Goal: Task Accomplishment & Management: Manage account settings

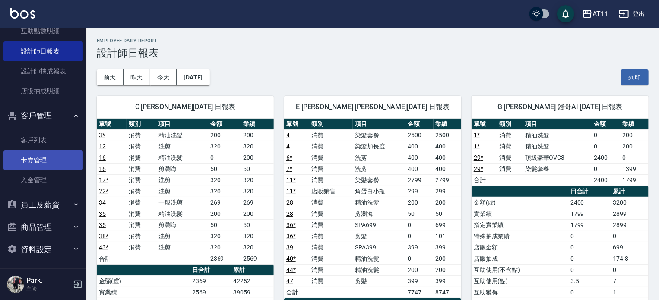
scroll to position [142, 0]
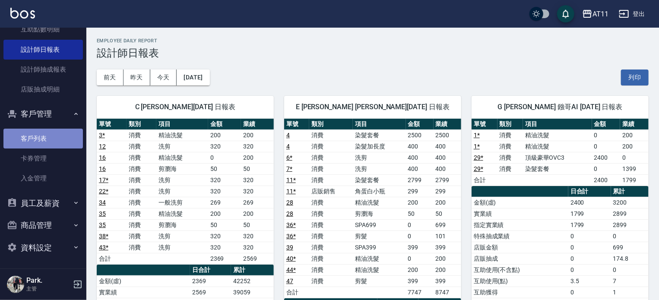
click at [52, 138] on link "客戶列表" at bounding box center [42, 139] width 79 height 20
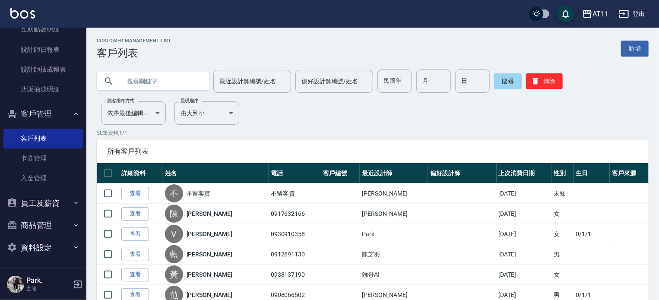
click at [143, 84] on input "text" at bounding box center [161, 81] width 81 height 23
type input "0989155032"
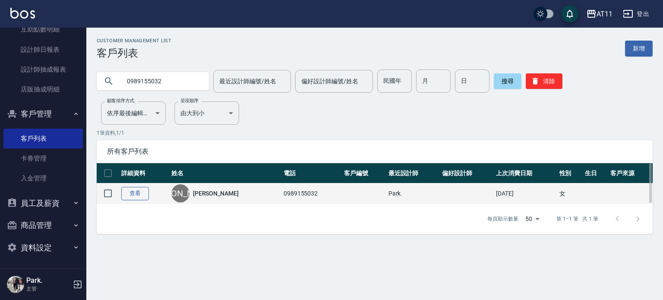
click at [136, 194] on link "查看" at bounding box center [135, 193] width 28 height 13
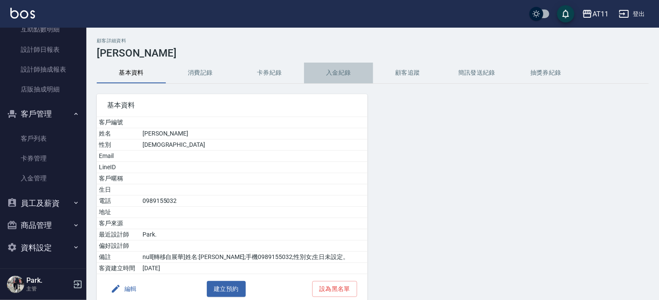
click at [340, 77] on button "入金紀錄" at bounding box center [338, 73] width 69 height 21
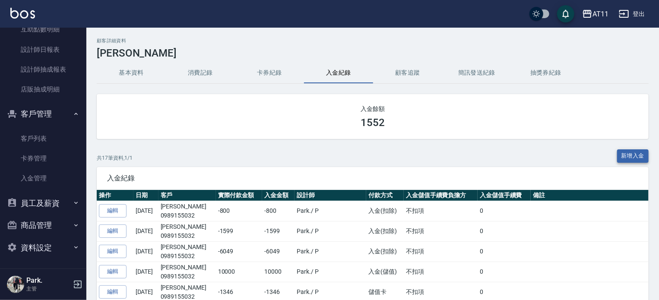
click at [622, 153] on button "新增入金" at bounding box center [633, 155] width 32 height 13
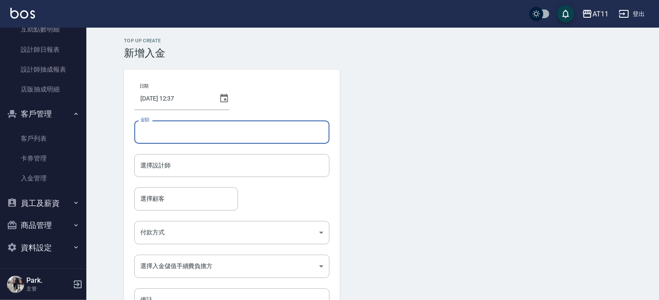
click at [215, 135] on input "金額" at bounding box center [231, 131] width 195 height 23
type input "-1000"
click at [192, 168] on input "選擇設計師" at bounding box center [231, 165] width 187 height 15
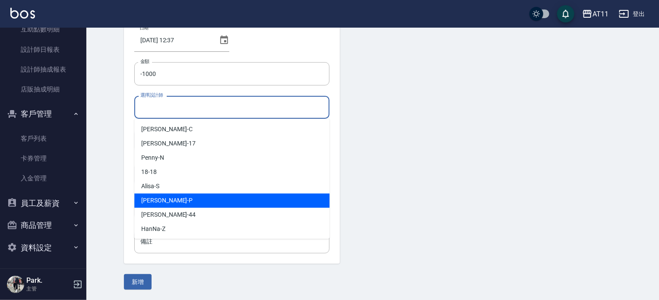
click at [169, 197] on div "Park -P" at bounding box center [231, 200] width 195 height 14
type input "Park-P"
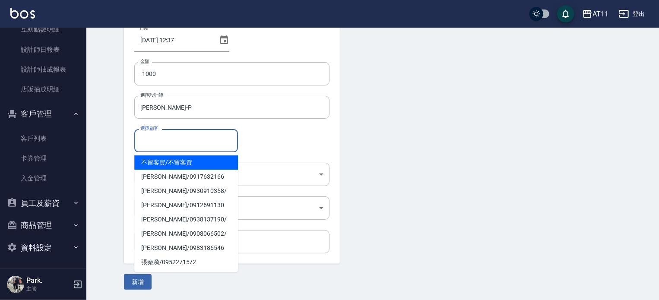
click at [167, 145] on input "選擇顧客" at bounding box center [186, 140] width 96 height 15
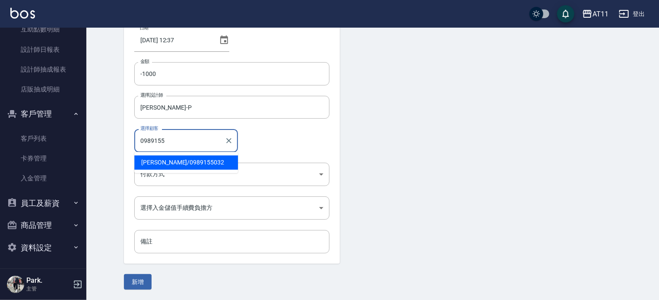
click at [174, 161] on span "李孟霏 / 0989155032" at bounding box center [186, 162] width 104 height 14
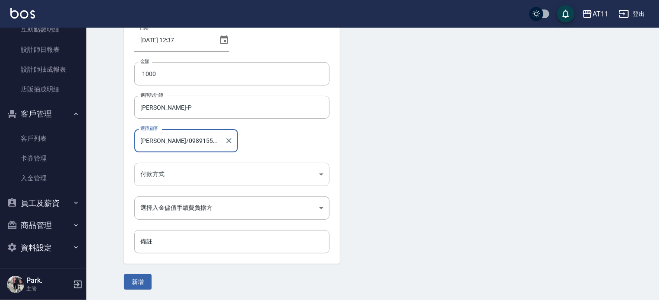
type input "李孟霏/0989155032"
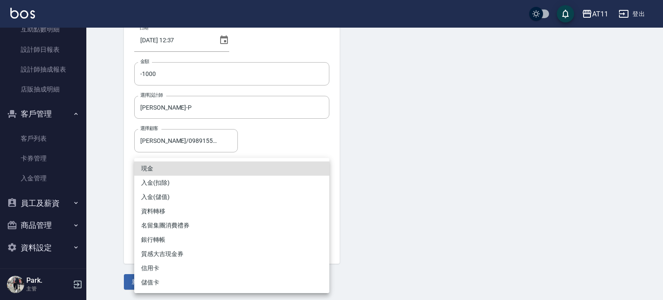
click at [167, 170] on body "AT11 登出 櫃檯作業 打帳單 帳單列表 現金收支登錄 材料自購登錄 每日結帳 排班表 現場電腦打卡 掃碼打卡 預約管理 預約管理 單日預約紀錄 單週預約紀…" at bounding box center [331, 121] width 663 height 358
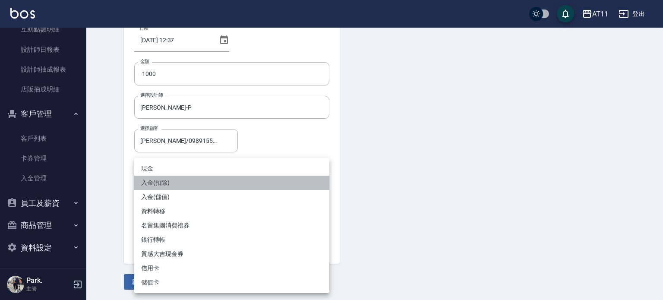
click at [165, 187] on li "入金(扣除)" at bounding box center [231, 183] width 195 height 14
type input "入金(扣除)"
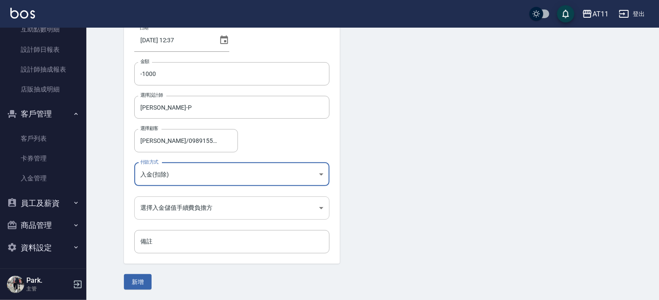
click at [169, 211] on body "AT11 登出 櫃檯作業 打帳單 帳單列表 現金收支登錄 材料自購登錄 每日結帳 排班表 現場電腦打卡 掃碼打卡 預約管理 預約管理 單日預約紀錄 單週預約紀…" at bounding box center [329, 121] width 659 height 358
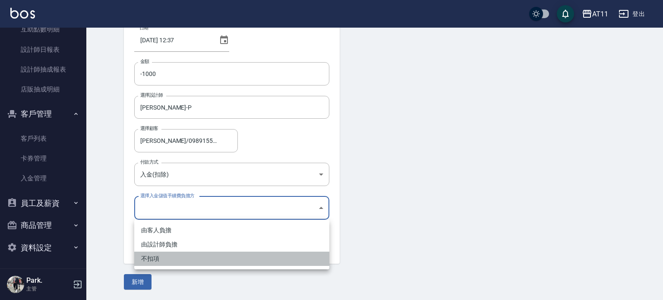
click at [168, 261] on li "不扣項" at bounding box center [231, 259] width 195 height 14
type input "WITHOUTHANDLINGFEE"
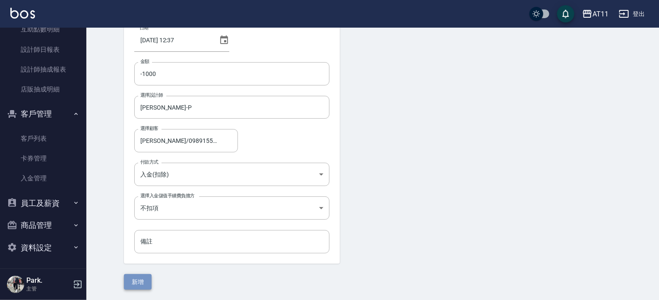
click at [142, 278] on button "新增" at bounding box center [138, 282] width 28 height 16
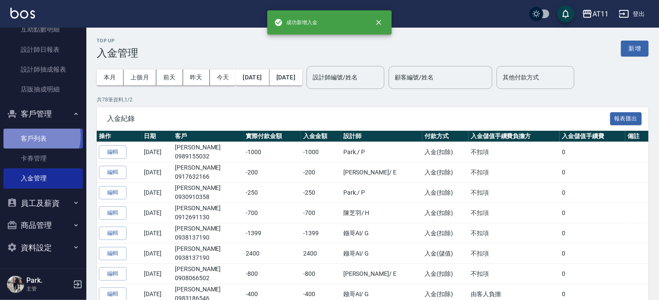
click at [38, 136] on link "客戶列表" at bounding box center [42, 139] width 79 height 20
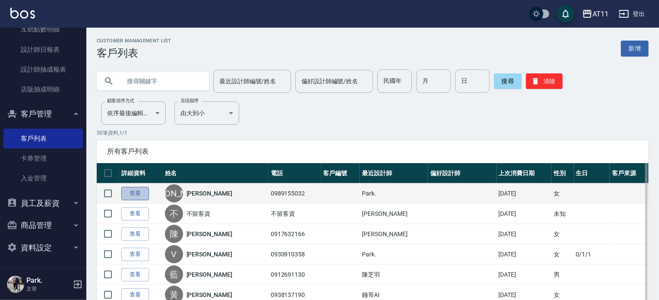
click at [139, 197] on link "查看" at bounding box center [135, 193] width 28 height 13
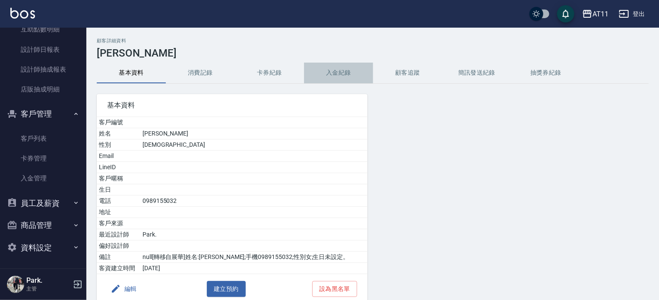
click at [338, 66] on button "入金紀錄" at bounding box center [338, 73] width 69 height 21
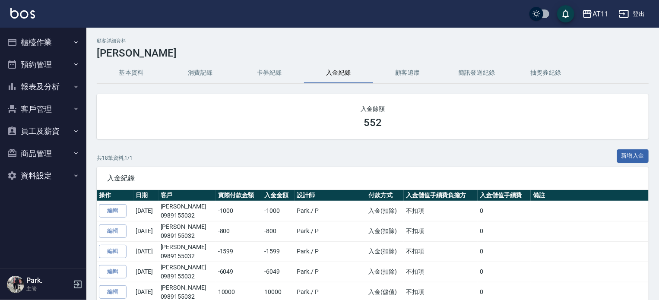
click at [45, 85] on button "報表及分析" at bounding box center [42, 87] width 79 height 22
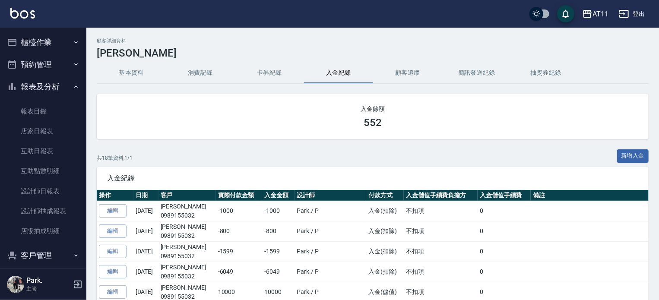
click at [36, 89] on button "報表及分析" at bounding box center [42, 87] width 79 height 22
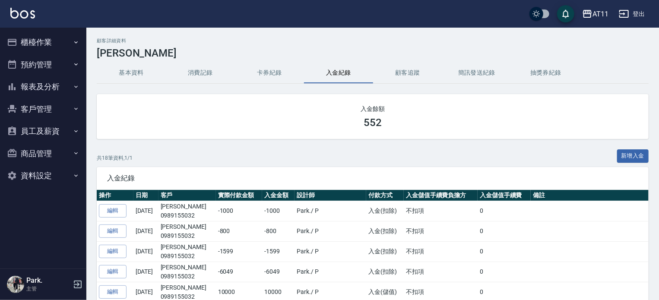
click at [43, 108] on button "客戶管理" at bounding box center [42, 109] width 79 height 22
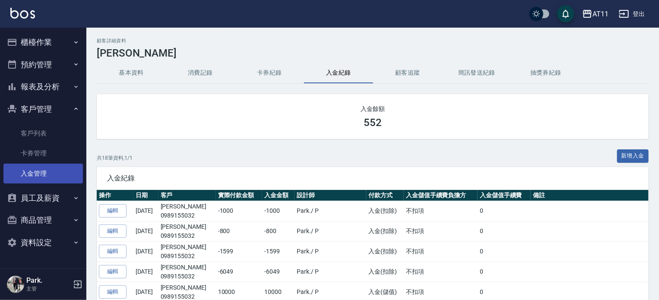
click at [43, 172] on link "入金管理" at bounding box center [42, 174] width 79 height 20
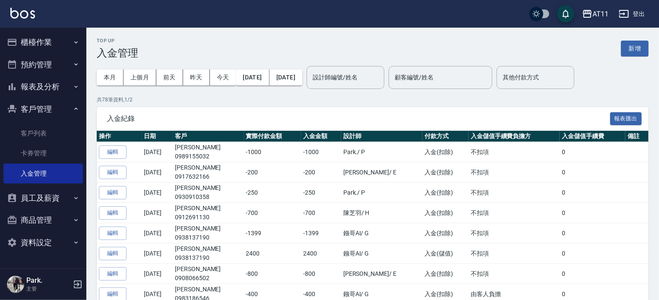
click at [637, 50] on button "新增" at bounding box center [635, 49] width 28 height 16
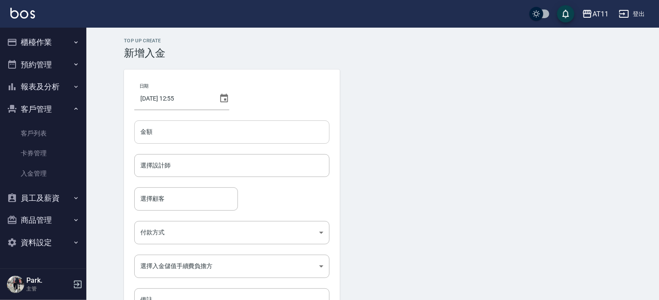
click at [201, 127] on input "金額" at bounding box center [231, 131] width 195 height 23
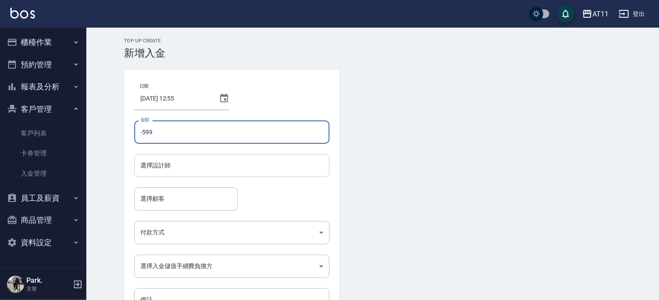
type input "-599"
click at [196, 168] on input "選擇設計師" at bounding box center [231, 165] width 187 height 15
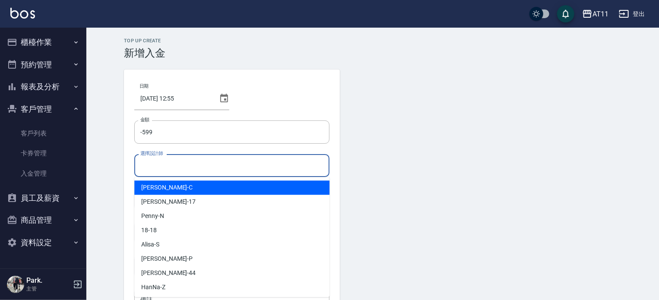
type input "ㄍ"
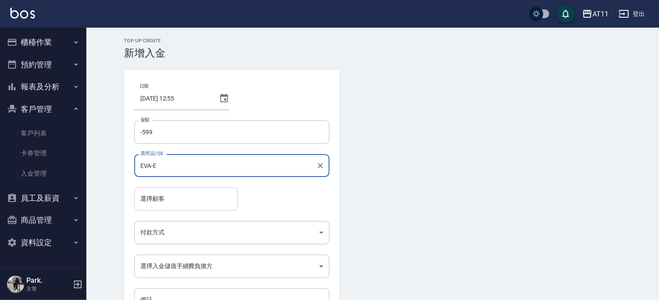
type input "EVA-E"
click at [180, 200] on input "選擇顧客" at bounding box center [186, 198] width 96 height 15
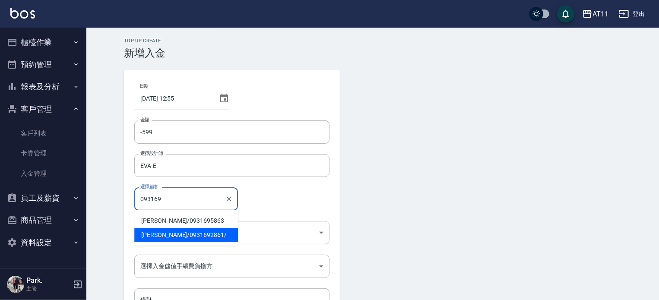
click at [163, 236] on span "[PERSON_NAME]/ 0931692861 /" at bounding box center [186, 235] width 104 height 14
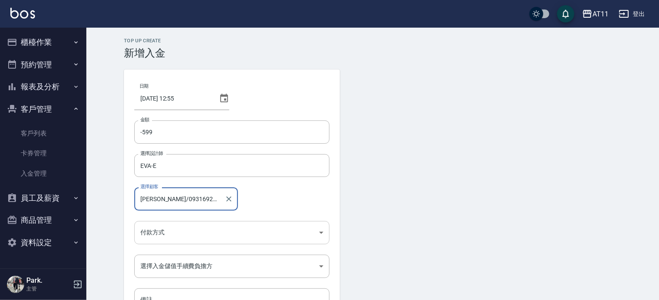
type input "[PERSON_NAME]/0931692861/"
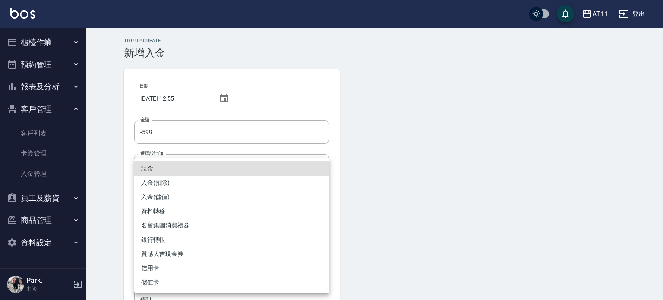
click at [168, 234] on body "AT11 登出 櫃檯作業 打帳單 帳單列表 現金收支登錄 材料自購登錄 每日結帳 排班表 現場電腦打卡 掃碼打卡 預約管理 預約管理 單日預約紀錄 單週預約紀…" at bounding box center [331, 179] width 663 height 358
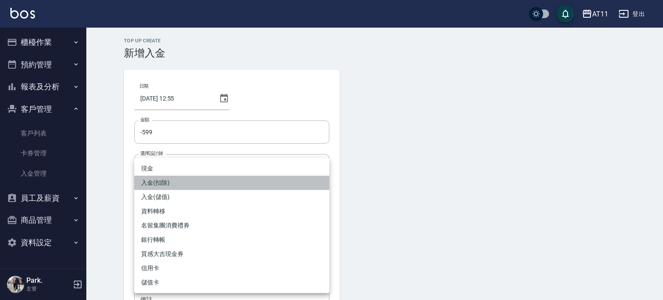
click at [183, 180] on li "入金(扣除)" at bounding box center [231, 183] width 195 height 14
type input "入金(扣除)"
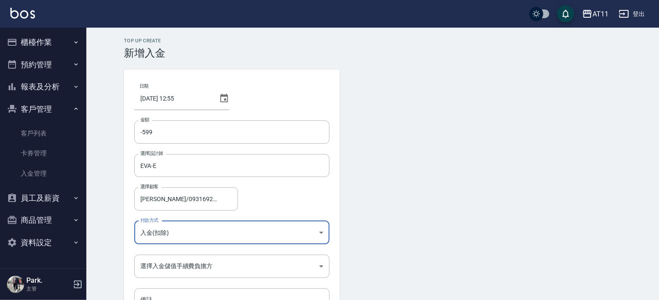
scroll to position [58, 0]
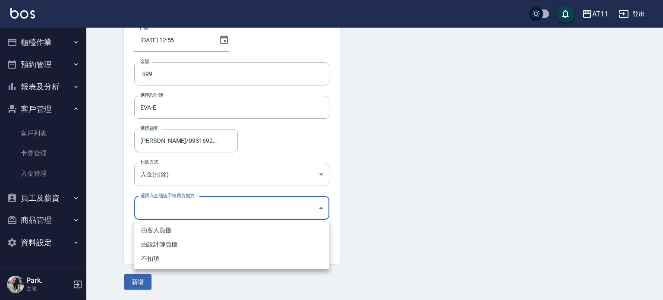
click at [182, 198] on body "AT11 登出 櫃檯作業 打帳單 帳單列表 現金收支登錄 材料自購登錄 每日結帳 排班表 現場電腦打卡 掃碼打卡 預約管理 預約管理 單日預約紀錄 單週預約紀…" at bounding box center [331, 121] width 663 height 358
click at [188, 268] on ul "由客人負擔 由設計師負擔 不扣項" at bounding box center [231, 245] width 195 height 50
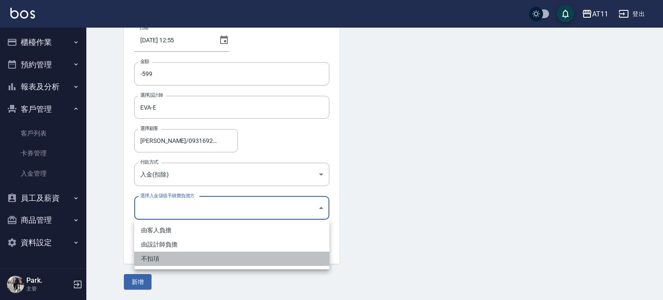
click at [170, 259] on li "不扣項" at bounding box center [231, 259] width 195 height 14
type input "WITHOUTHANDLINGFEE"
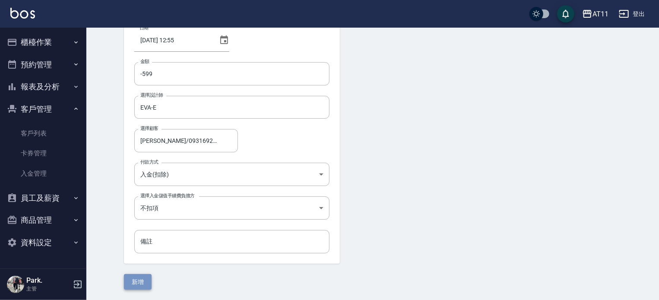
click at [141, 278] on button "新增" at bounding box center [138, 282] width 28 height 16
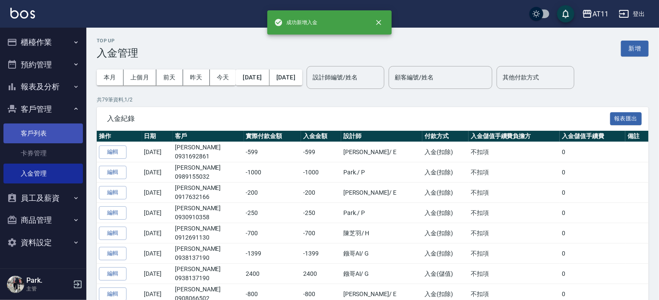
click at [41, 136] on link "客戶列表" at bounding box center [42, 133] width 79 height 20
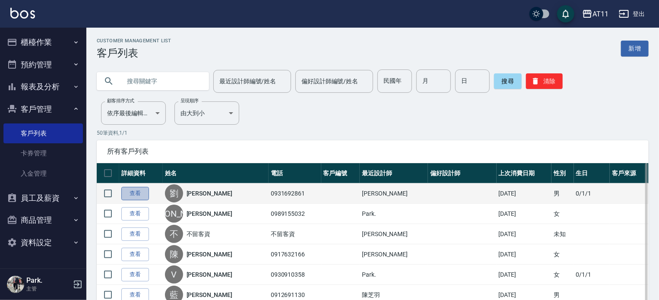
click at [139, 193] on link "查看" at bounding box center [135, 193] width 28 height 13
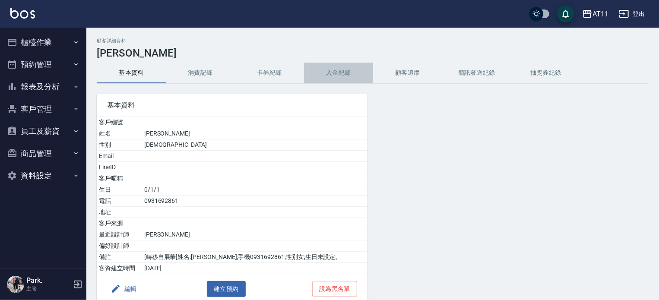
click at [338, 67] on button "入金紀錄" at bounding box center [338, 73] width 69 height 21
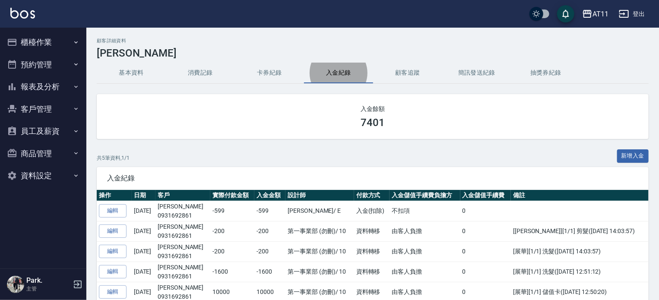
click at [47, 109] on button "客戶管理" at bounding box center [42, 109] width 79 height 22
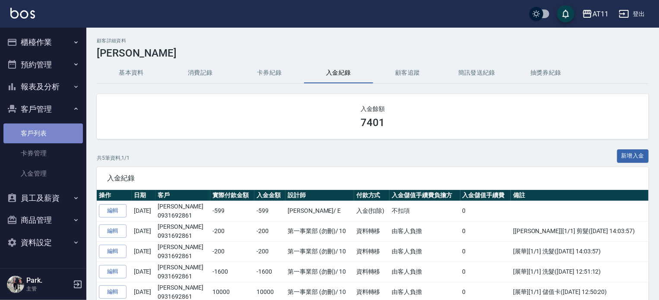
click at [44, 136] on link "客戶列表" at bounding box center [42, 133] width 79 height 20
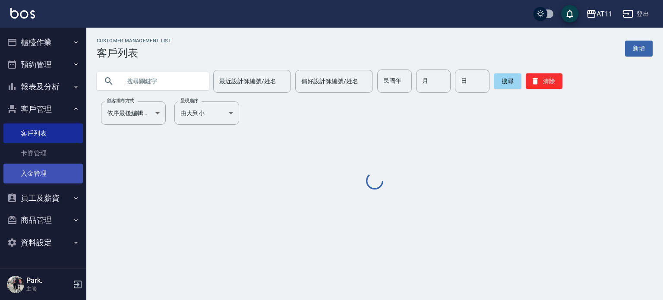
click at [43, 164] on link "入金管理" at bounding box center [42, 174] width 79 height 20
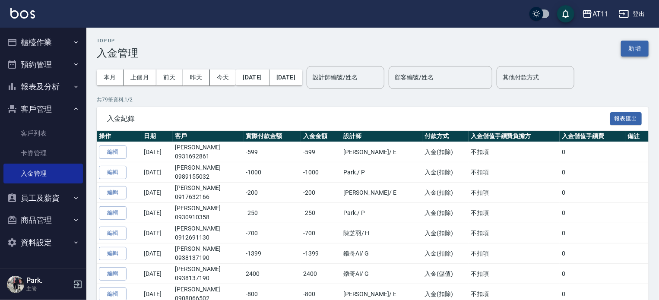
click at [634, 43] on button "新增" at bounding box center [635, 49] width 28 height 16
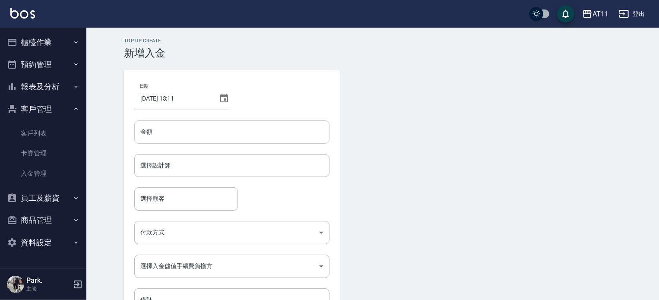
click at [197, 142] on input "金額" at bounding box center [231, 131] width 195 height 23
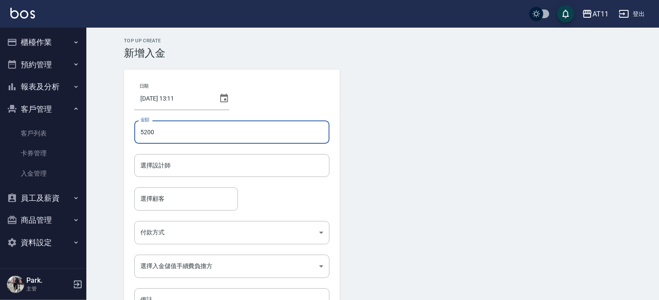
type input "5200"
click at [176, 177] on form "選擇設計師 選擇設計師" at bounding box center [231, 170] width 195 height 33
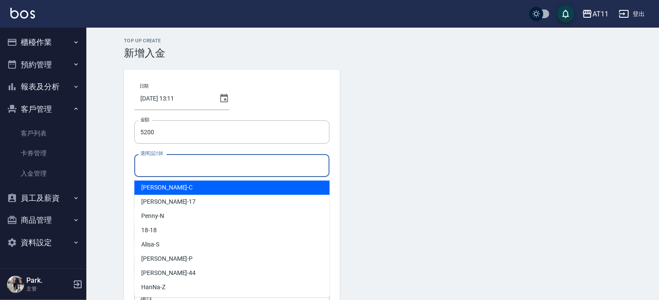
click at [176, 165] on input "選擇設計師" at bounding box center [231, 165] width 187 height 15
click at [176, 184] on div "Connie -C" at bounding box center [231, 187] width 195 height 14
type input "Connie-C"
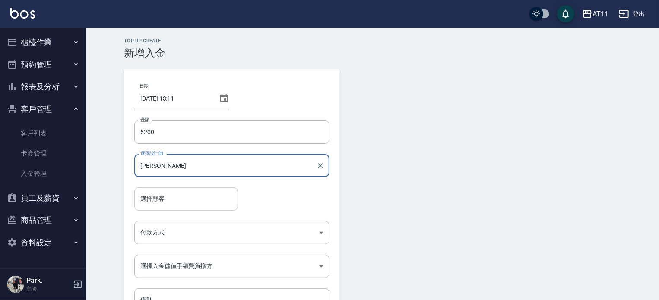
click at [154, 201] on input "選擇顧客" at bounding box center [186, 198] width 96 height 15
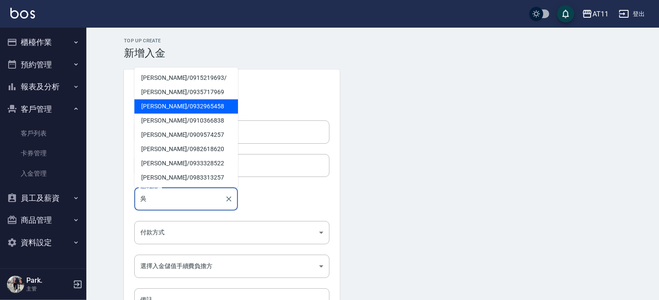
click at [190, 101] on span "吳事勳 / 0932965458" at bounding box center [186, 106] width 104 height 14
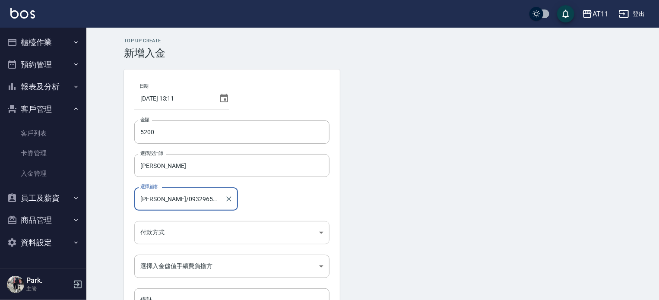
type input "吳事勳/0932965458"
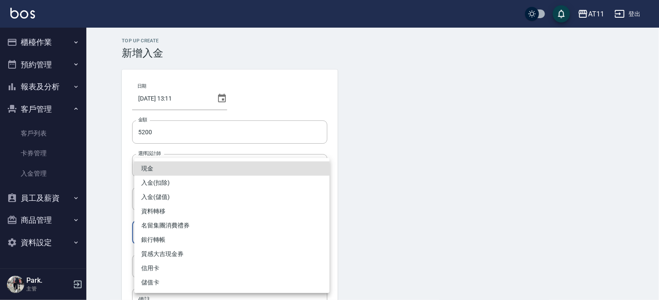
click at [187, 228] on body "AT11 登出 櫃檯作業 打帳單 帳單列表 現金收支登錄 材料自購登錄 每日結帳 排班表 現場電腦打卡 掃碼打卡 預約管理 預約管理 單日預約紀錄 單週預約紀…" at bounding box center [329, 179] width 659 height 358
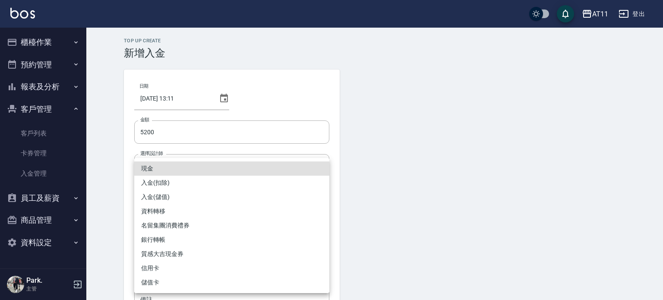
click at [176, 196] on li "入金(儲值)" at bounding box center [231, 197] width 195 height 14
type input "入金(儲值)"
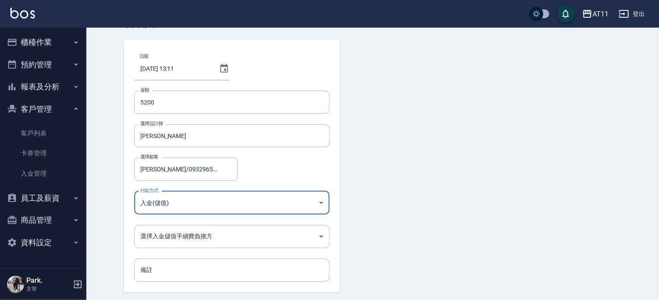
scroll to position [58, 0]
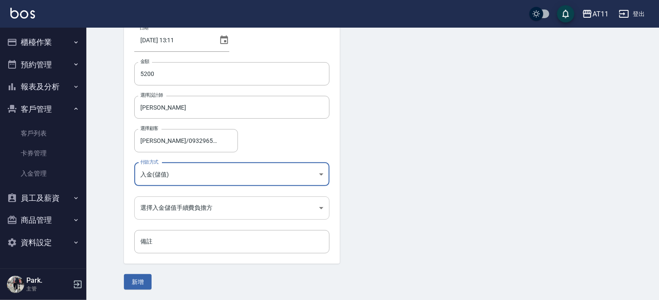
click at [164, 205] on body "AT11 登出 櫃檯作業 打帳單 帳單列表 現金收支登錄 材料自購登錄 每日結帳 排班表 現場電腦打卡 掃碼打卡 預約管理 預約管理 單日預約紀錄 單週預約紀…" at bounding box center [329, 121] width 659 height 358
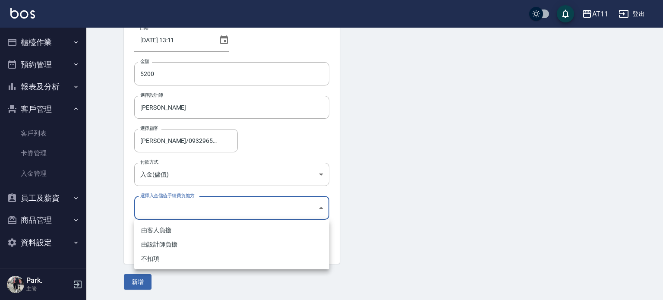
click at [166, 255] on li "不扣項" at bounding box center [231, 259] width 195 height 14
type input "WITHOUTHANDLINGFEE"
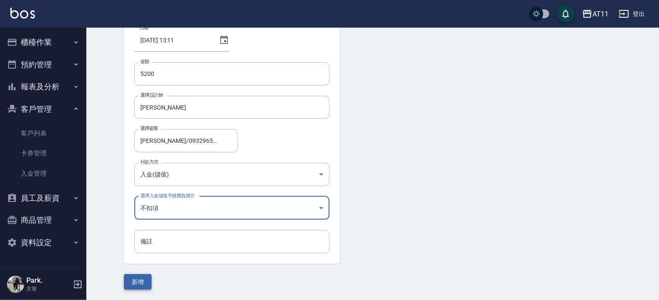
click at [134, 281] on button "新增" at bounding box center [138, 282] width 28 height 16
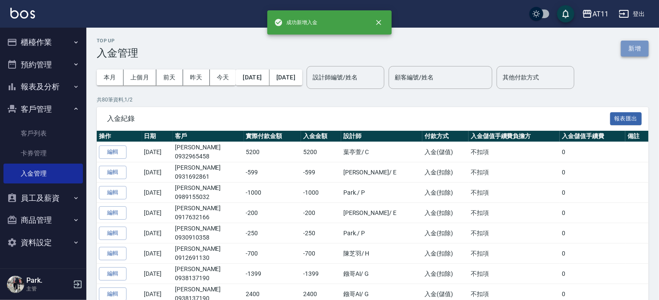
click at [630, 43] on button "新增" at bounding box center [635, 49] width 28 height 16
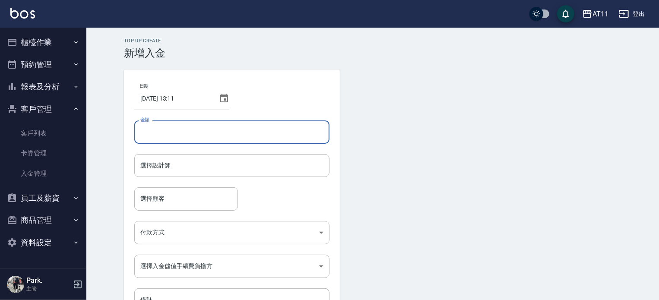
click at [277, 135] on input "金額" at bounding box center [231, 131] width 195 height 23
type input "-1799"
click at [164, 165] on input "選擇設計師" at bounding box center [231, 165] width 187 height 15
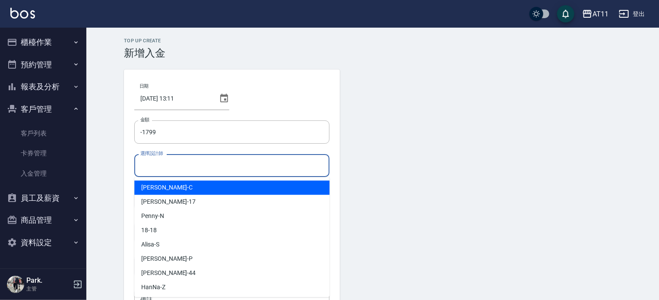
click at [176, 191] on div "Connie -C" at bounding box center [231, 187] width 195 height 14
type input "Connie-C"
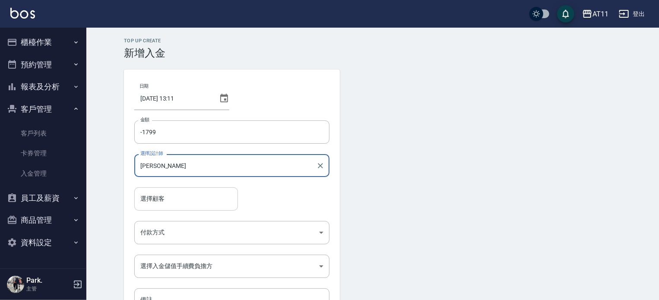
click at [171, 200] on input "選擇顧客" at bounding box center [186, 198] width 96 height 15
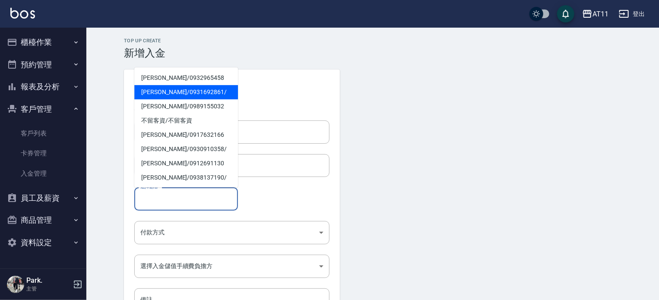
click at [160, 80] on span "吳事勳 / 0932965458" at bounding box center [186, 78] width 104 height 14
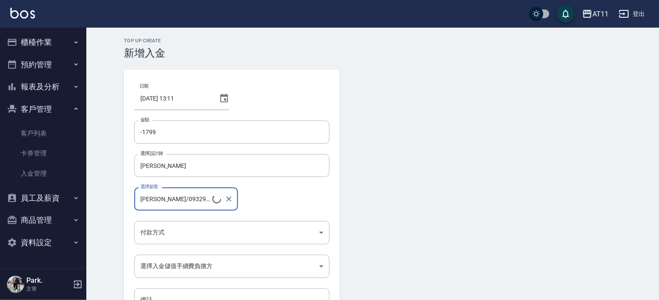
type input "吳事勳/0932965458"
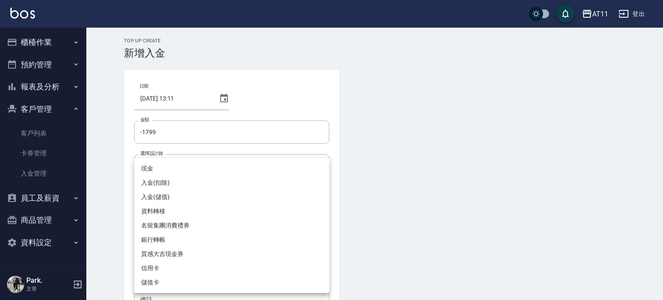
click at [185, 243] on body "AT11 登出 櫃檯作業 打帳單 帳單列表 現金收支登錄 材料自購登錄 每日結帳 排班表 現場電腦打卡 掃碼打卡 預約管理 預約管理 單日預約紀錄 單週預約紀…" at bounding box center [331, 179] width 663 height 358
click at [172, 185] on li "入金(扣除)" at bounding box center [231, 183] width 195 height 14
type input "入金(扣除)"
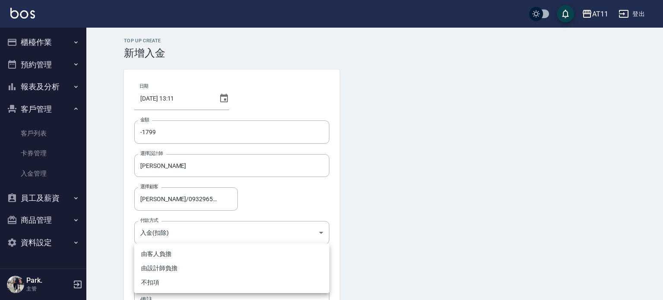
click at [197, 276] on body "AT11 登出 櫃檯作業 打帳單 帳單列表 現金收支登錄 材料自購登錄 每日結帳 排班表 現場電腦打卡 掃碼打卡 預約管理 預約管理 單日預約紀錄 單週預約紀…" at bounding box center [331, 179] width 663 height 358
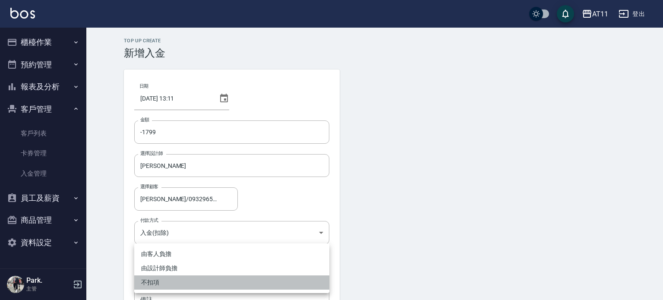
click at [184, 286] on li "不扣項" at bounding box center [231, 282] width 195 height 14
type input "WITHOUTHANDLINGFEE"
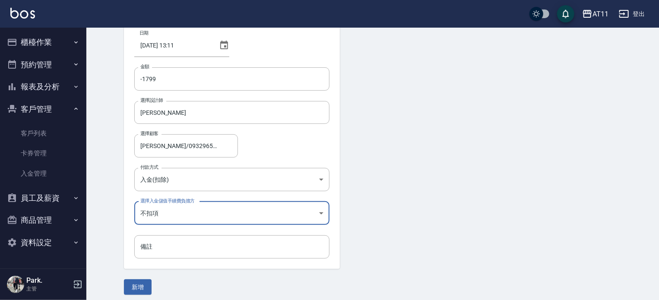
scroll to position [58, 0]
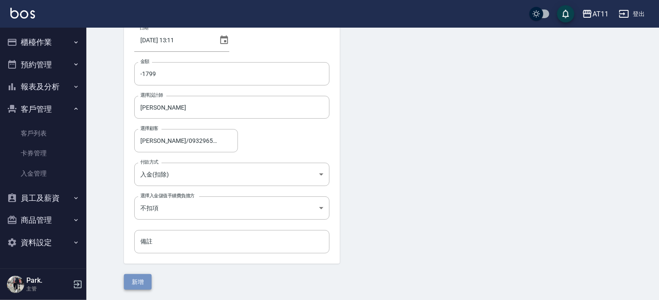
click at [147, 276] on button "新增" at bounding box center [138, 282] width 28 height 16
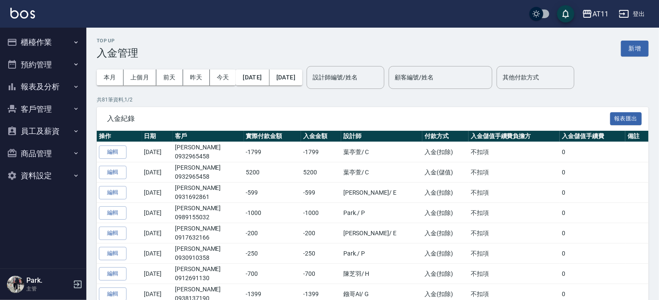
click at [53, 115] on button "客戶管理" at bounding box center [42, 109] width 79 height 22
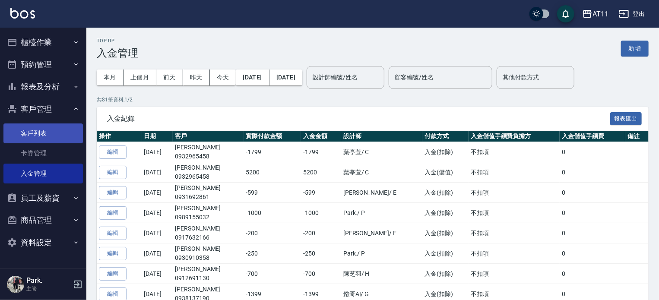
click at [46, 131] on link "客戶列表" at bounding box center [42, 133] width 79 height 20
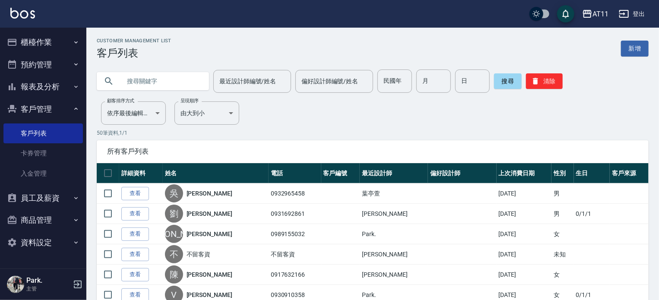
click at [154, 85] on input "text" at bounding box center [161, 81] width 81 height 23
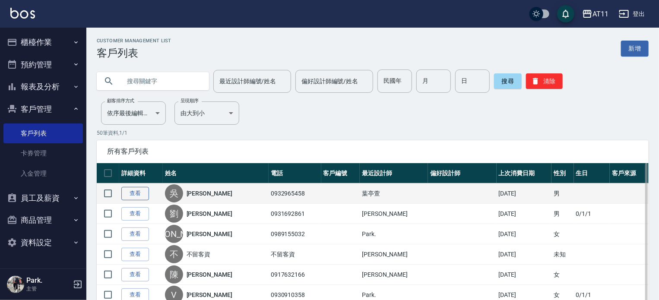
click at [133, 187] on link "查看" at bounding box center [135, 193] width 28 height 13
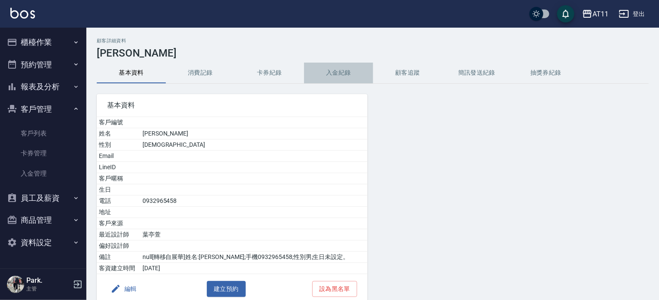
click at [310, 67] on button "入金紀錄" at bounding box center [338, 73] width 69 height 21
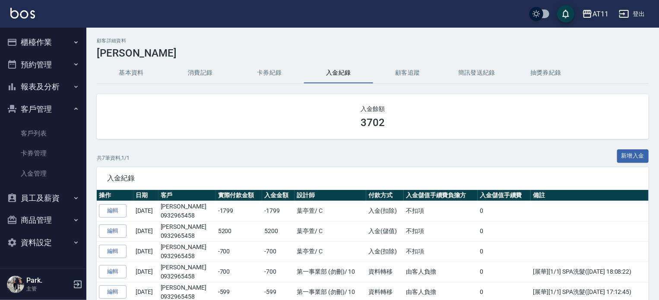
click at [20, 13] on img at bounding box center [22, 13] width 25 height 11
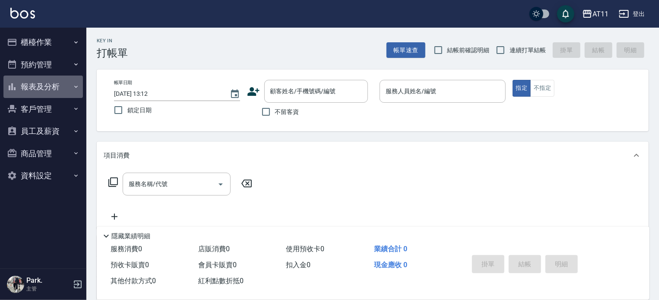
drag, startPoint x: 22, startPoint y: 82, endPoint x: 14, endPoint y: 85, distance: 8.9
click at [15, 85] on button "報表及分析" at bounding box center [42, 87] width 79 height 22
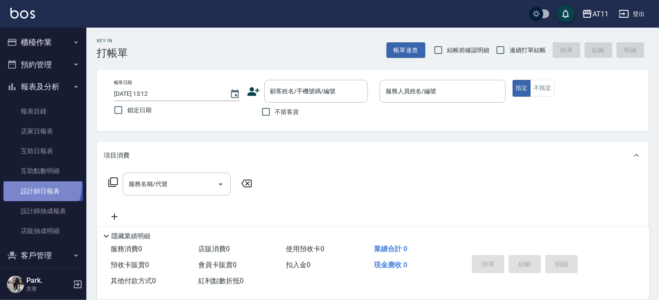
click at [32, 183] on link "設計師日報表" at bounding box center [42, 191] width 79 height 20
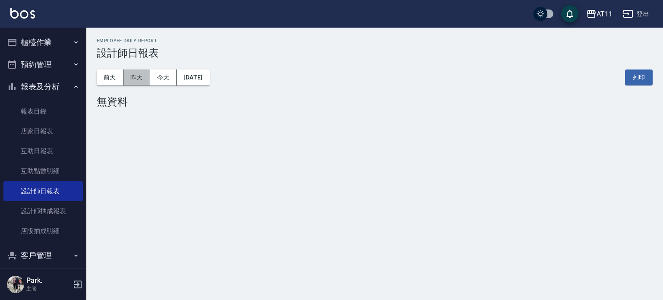
drag, startPoint x: 130, startPoint y: 76, endPoint x: 130, endPoint y: 86, distance: 10.4
click at [136, 81] on button "昨天" at bounding box center [136, 78] width 27 height 16
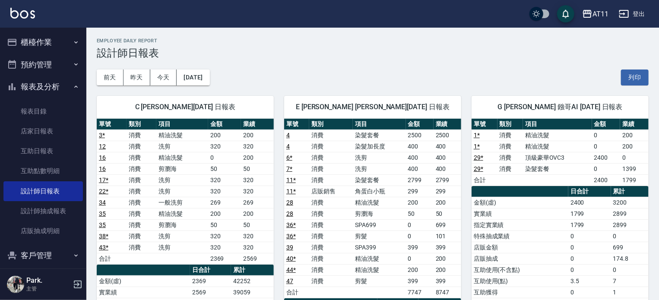
drag, startPoint x: 149, startPoint y: 189, endPoint x: 151, endPoint y: 174, distance: 14.9
click at [151, 178] on tbody "3 * 消費 精油洗髮 200 200 12 消費 洗剪 320 320 16 消費 精油洗髮 0 200 16 消費 剪瀏海 50 50 17 * 消費 洗…" at bounding box center [185, 197] width 177 height 135
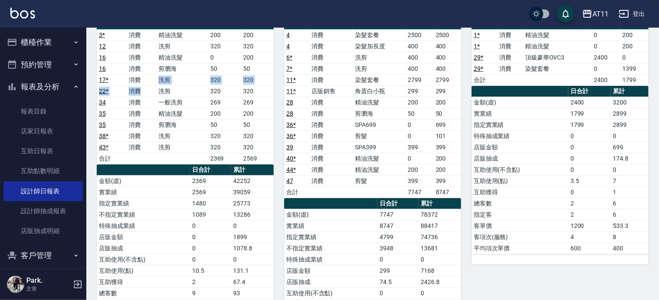
scroll to position [43, 0]
